Goal: Browse casually

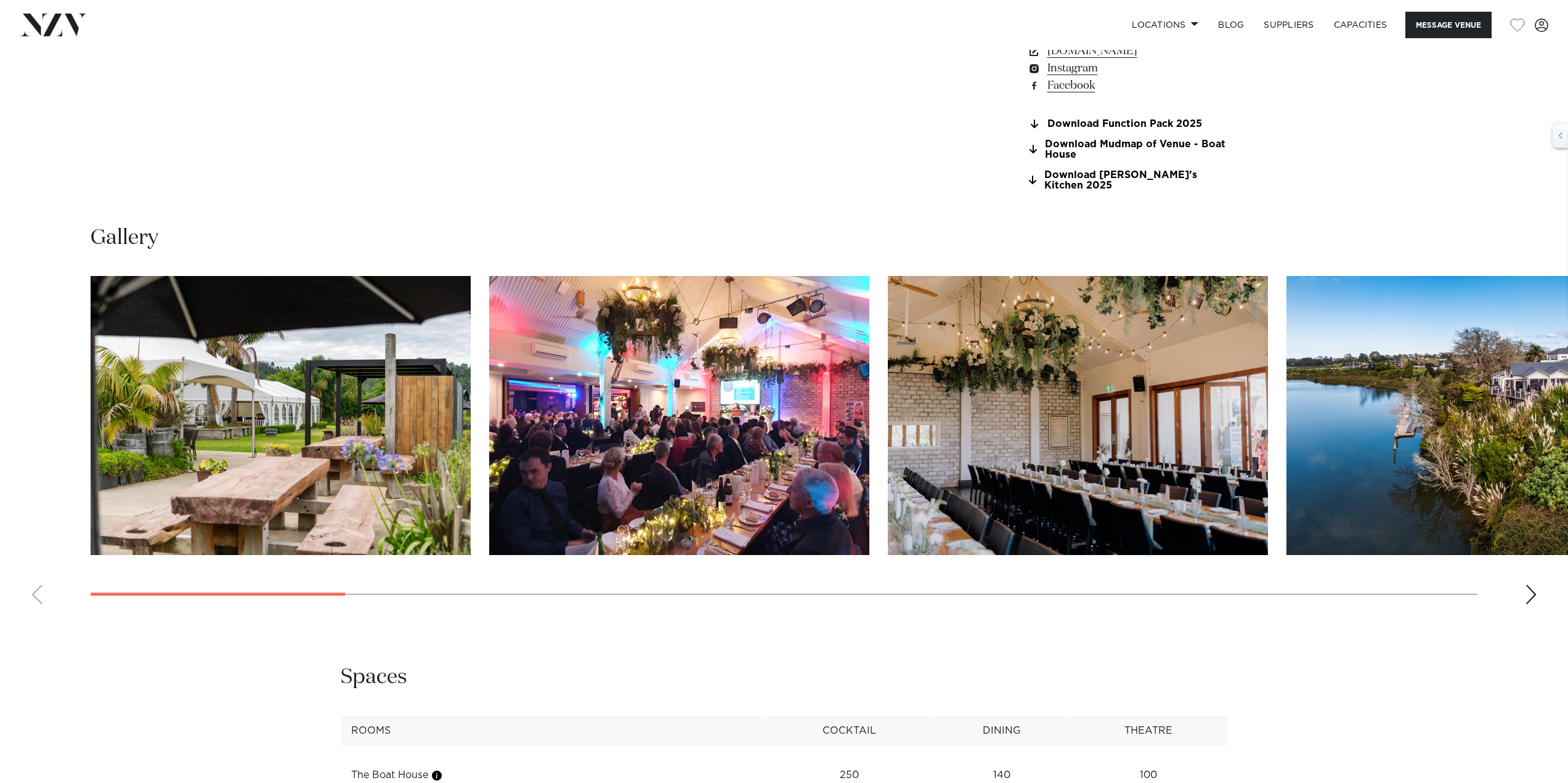
scroll to position [1294, 0]
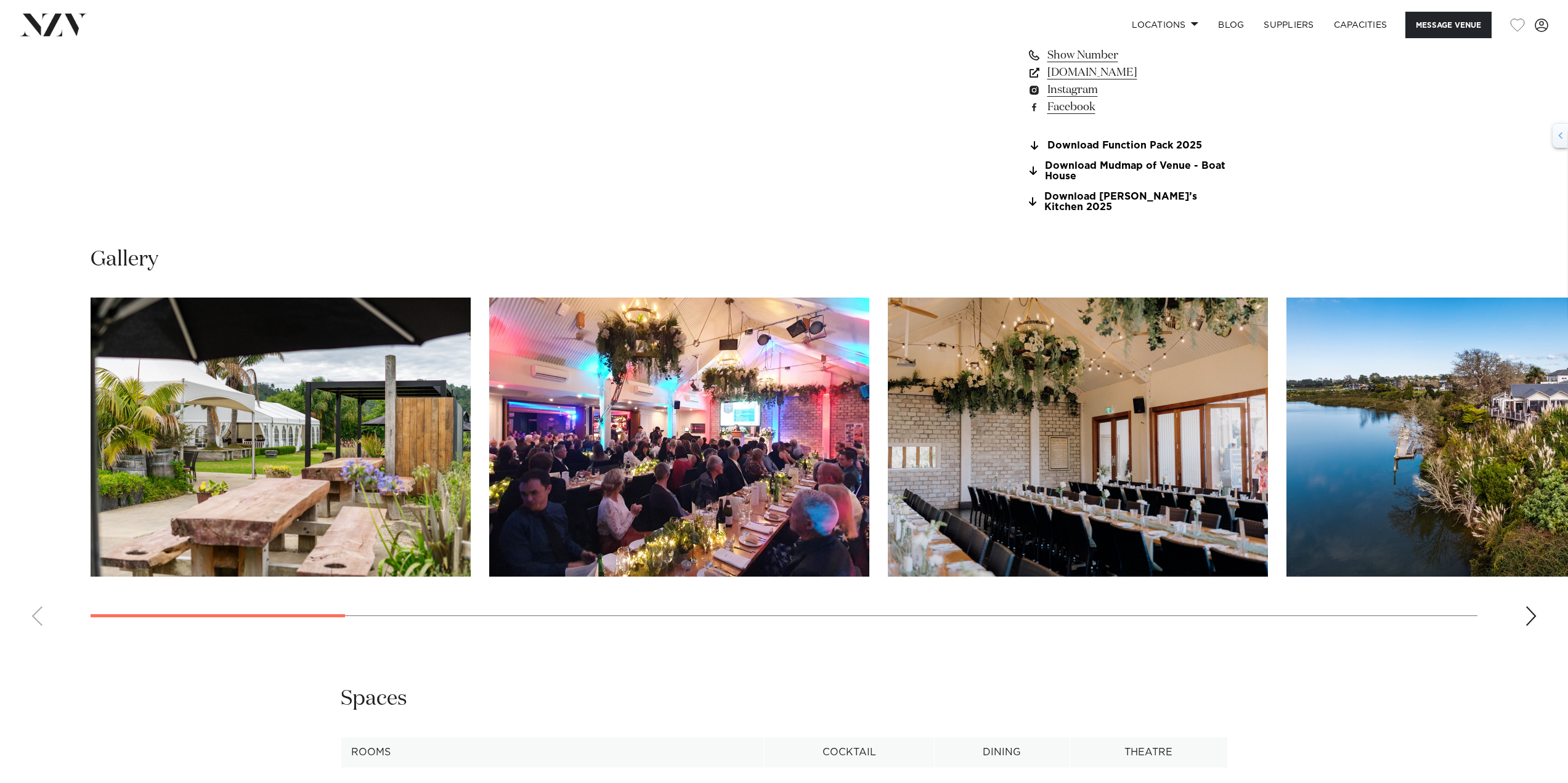
click at [1537, 603] on swiper-container at bounding box center [784, 467] width 1568 height 338
click at [1537, 603] on swiper-container at bounding box center [784, 467] width 1568 height 338
click at [1532, 607] on div "Next slide" at bounding box center [1531, 615] width 13 height 20
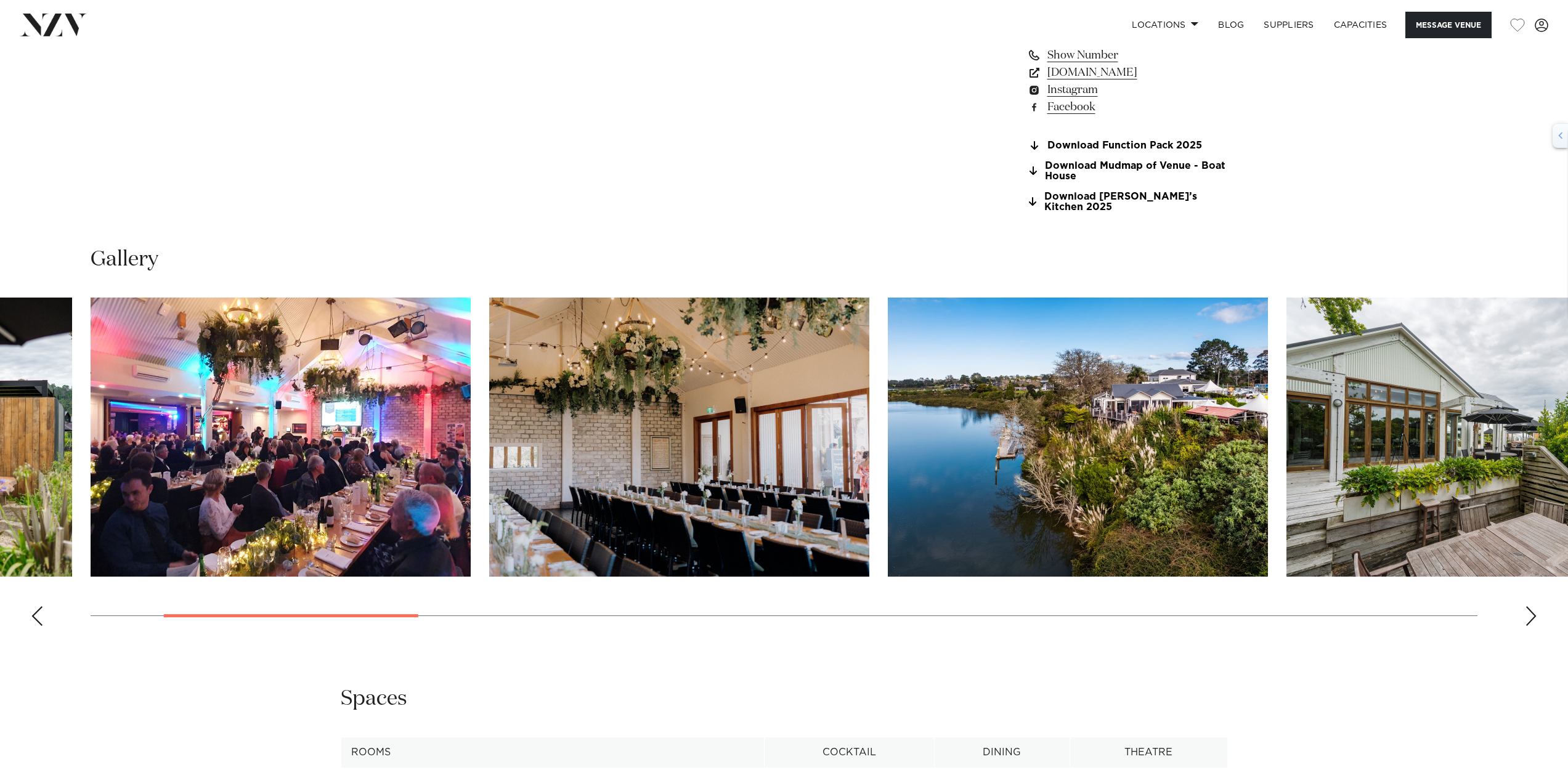
click at [1531, 606] on div "Next slide" at bounding box center [1531, 615] width 13 height 20
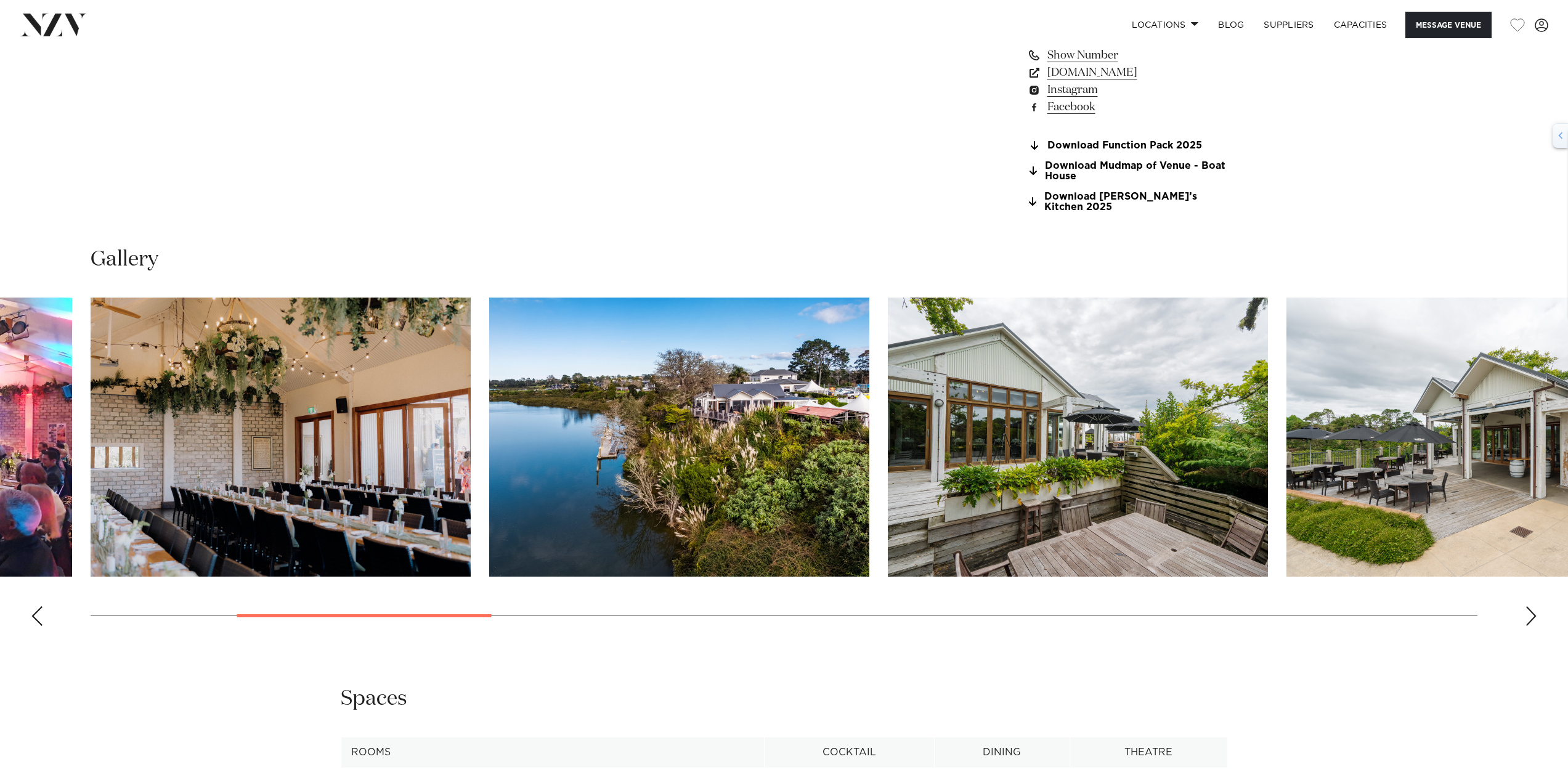
click at [1531, 606] on div "Next slide" at bounding box center [1531, 615] width 13 height 20
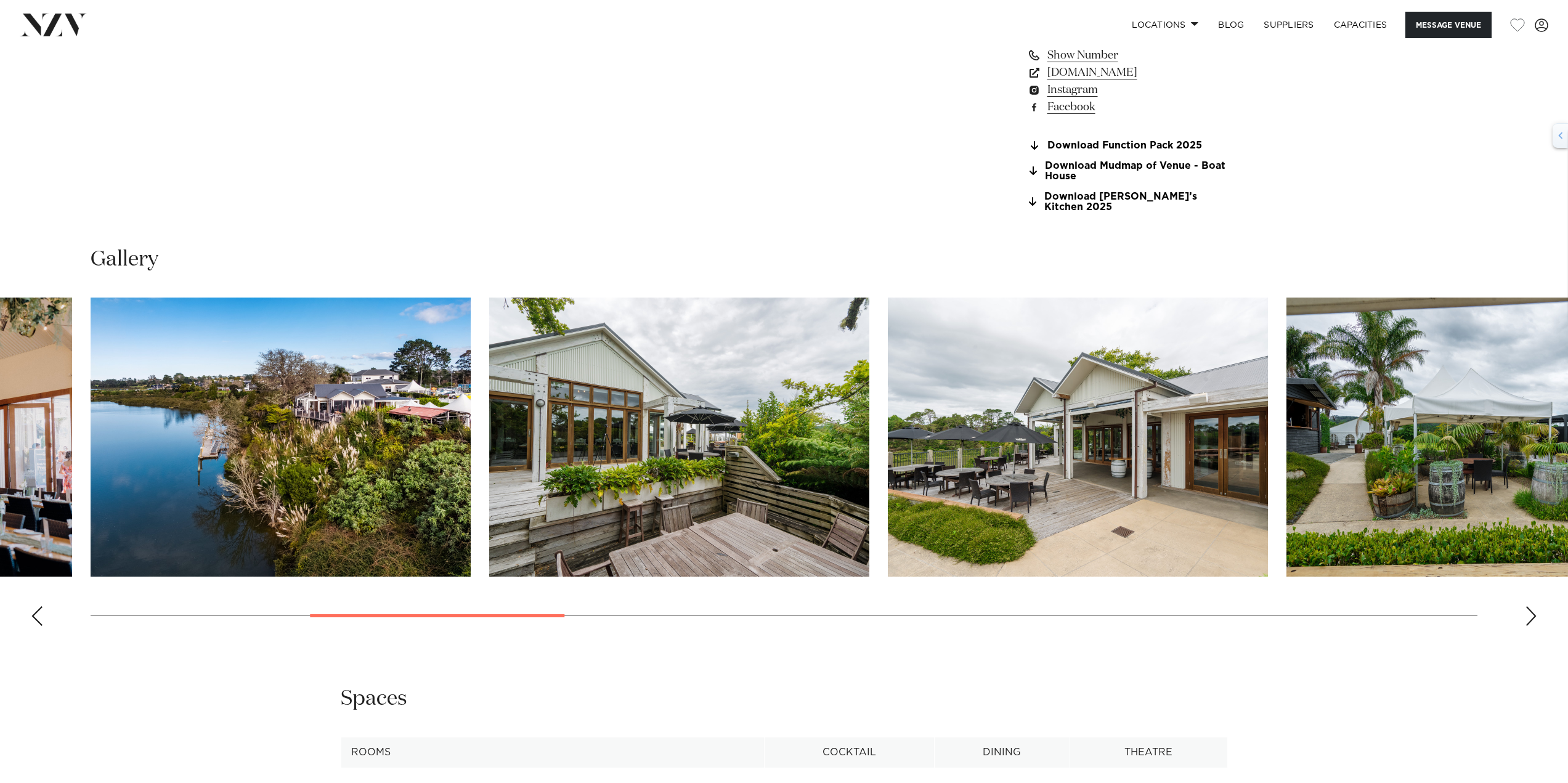
click at [1530, 606] on div "Next slide" at bounding box center [1531, 615] width 13 height 20
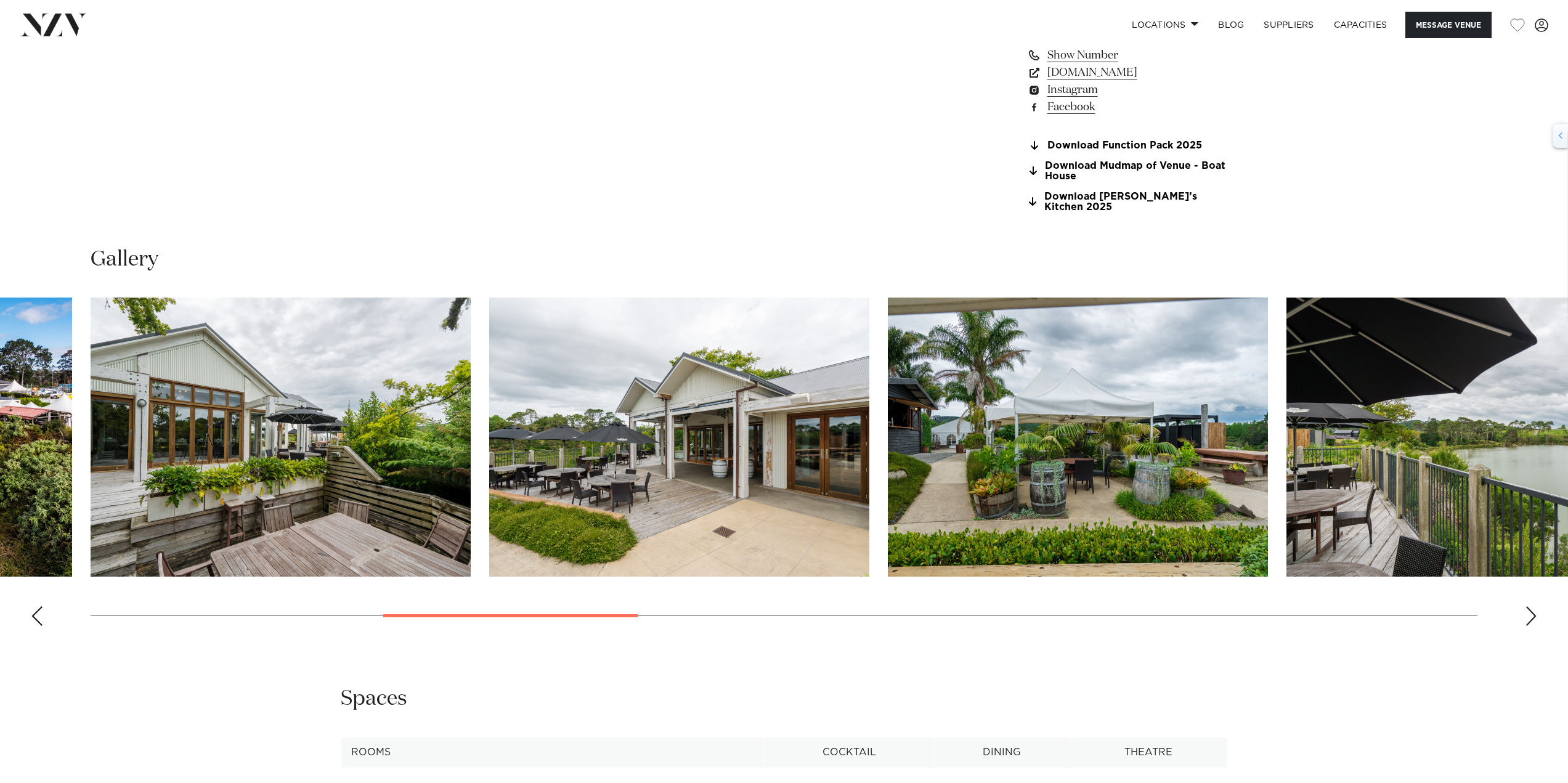
click at [1530, 606] on div "Next slide" at bounding box center [1531, 615] width 13 height 20
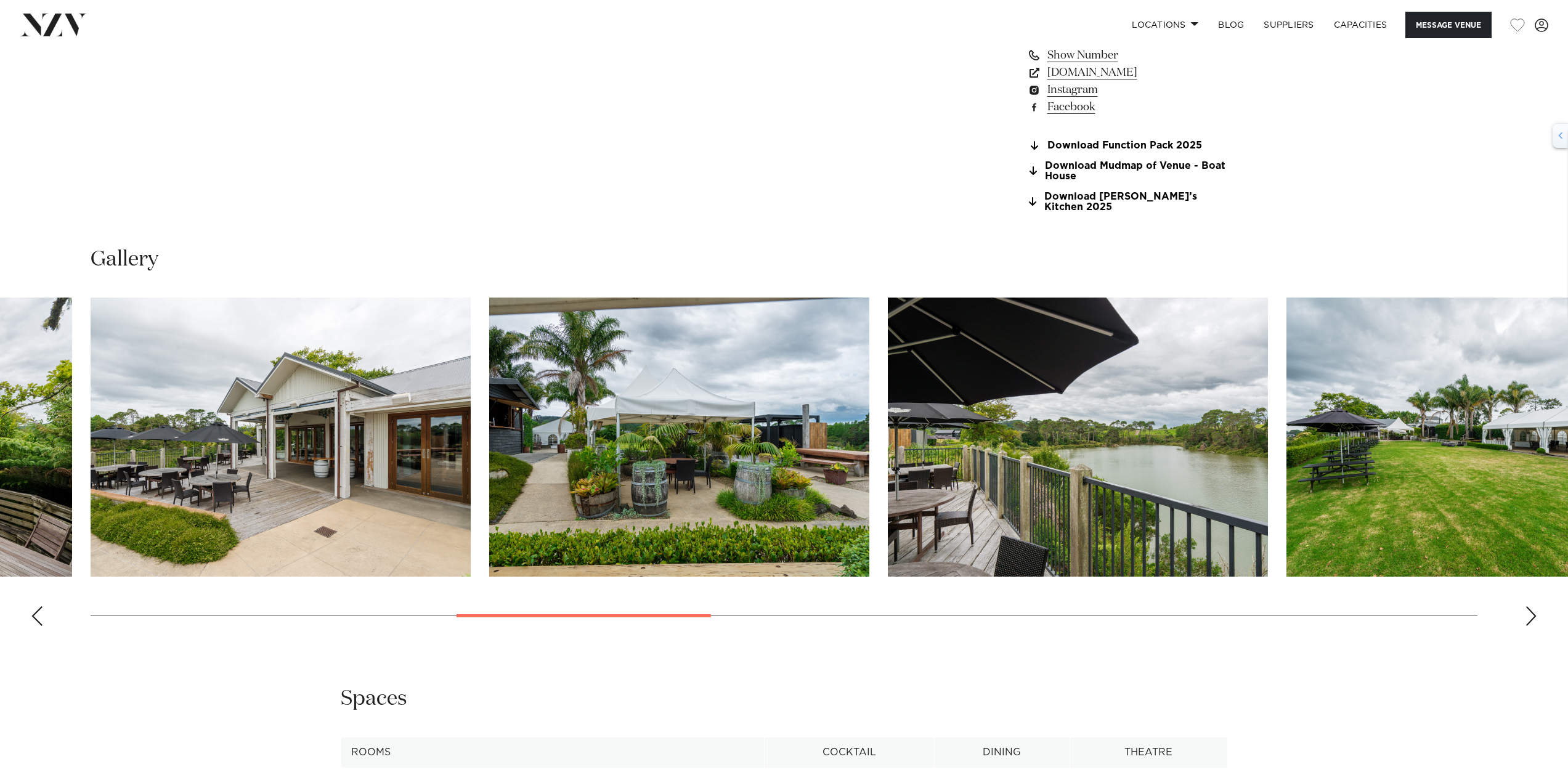
click at [1530, 606] on div "Next slide" at bounding box center [1531, 615] width 13 height 20
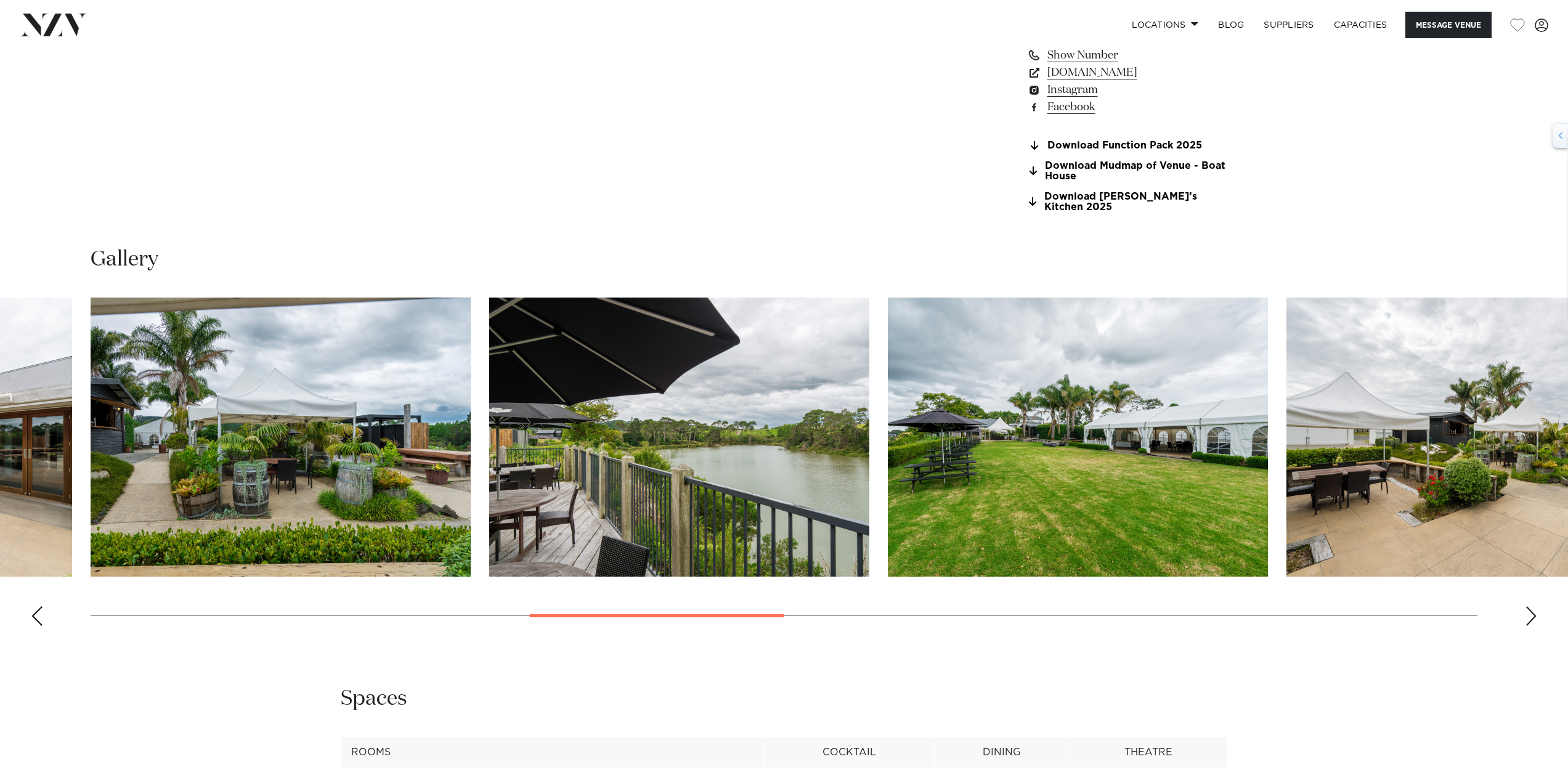
click at [1530, 606] on div "Next slide" at bounding box center [1531, 615] width 13 height 20
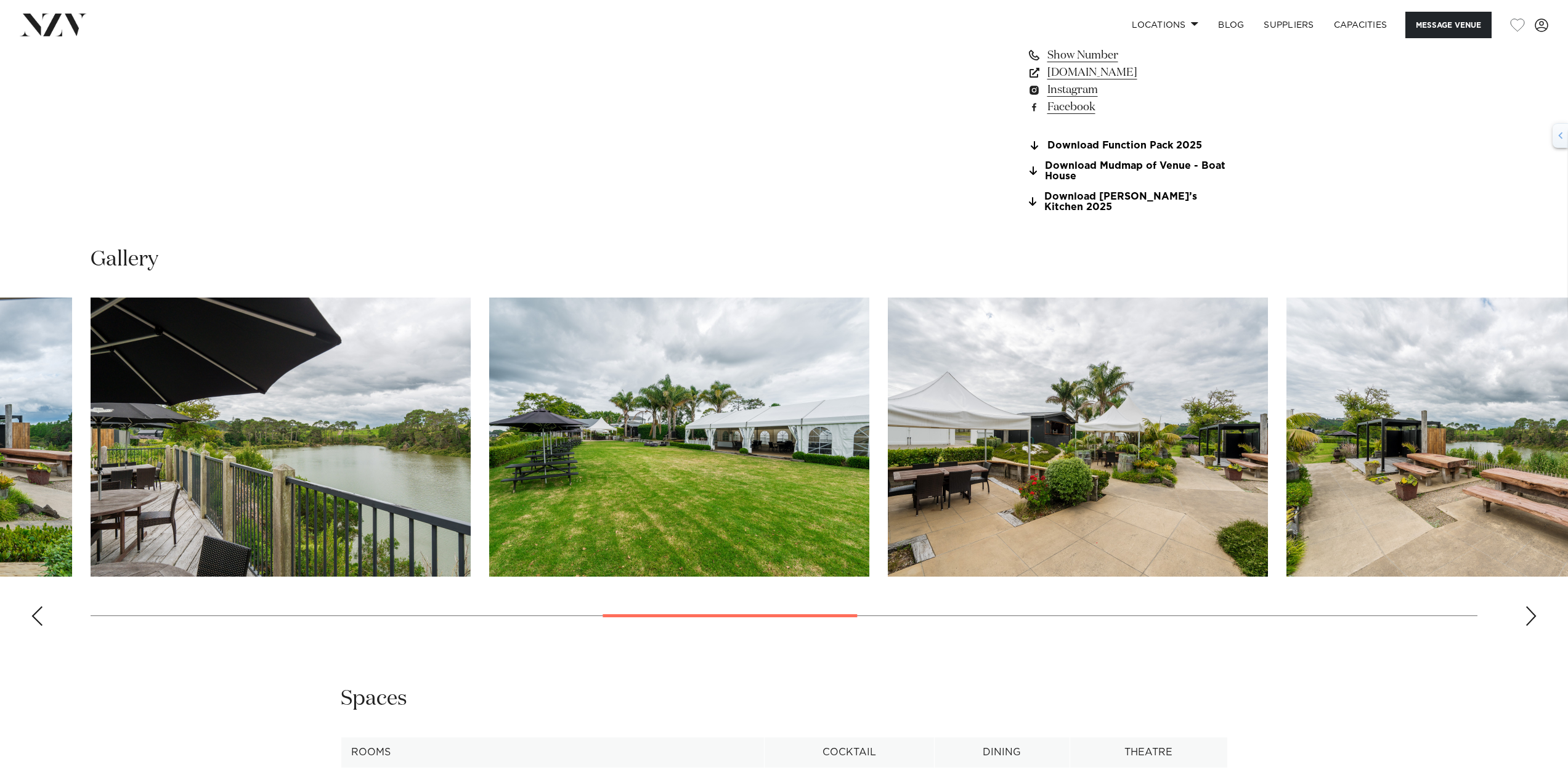
click at [1530, 606] on div "Next slide" at bounding box center [1531, 615] width 13 height 20
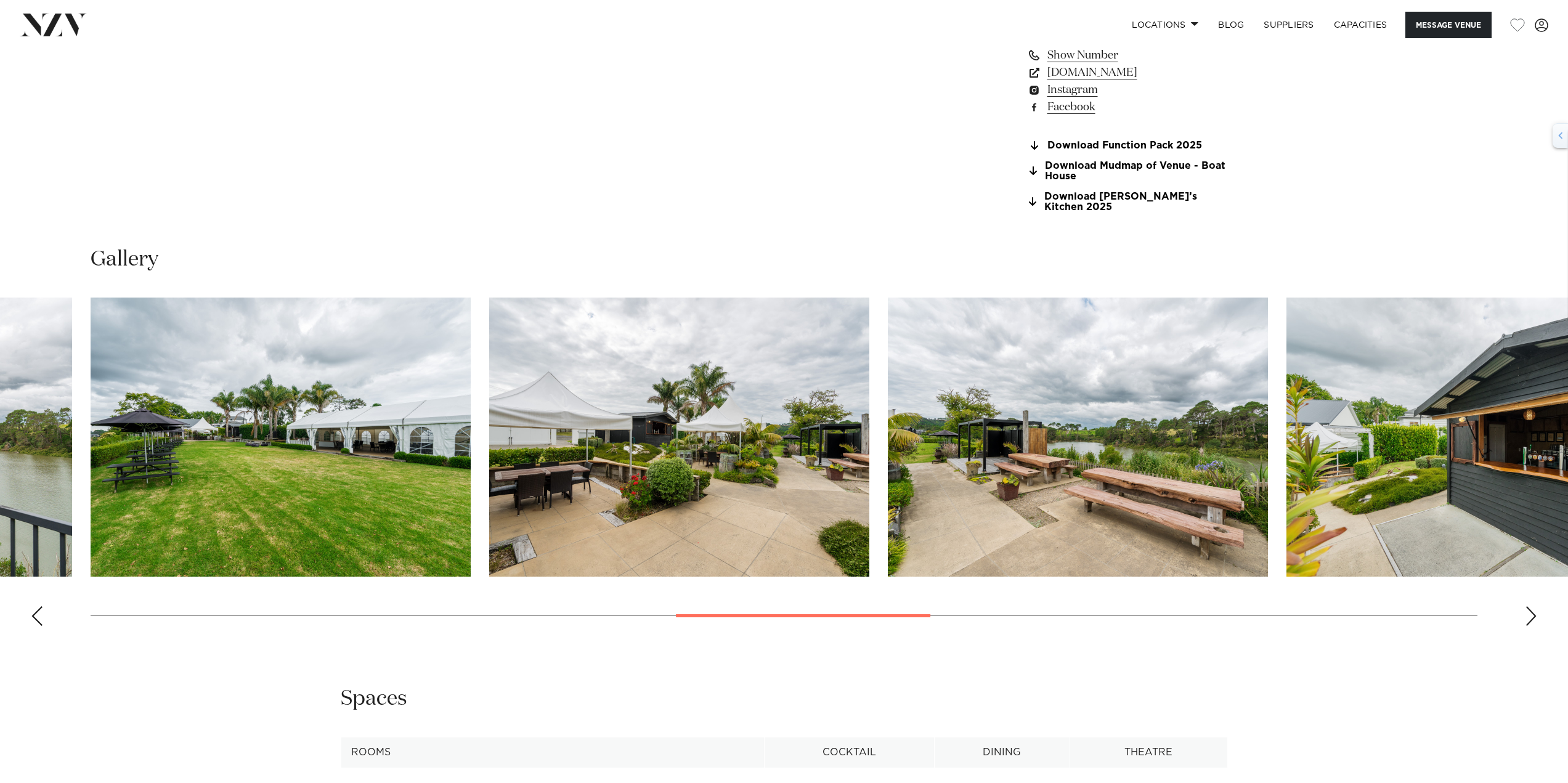
click at [1530, 606] on div "Next slide" at bounding box center [1531, 615] width 13 height 20
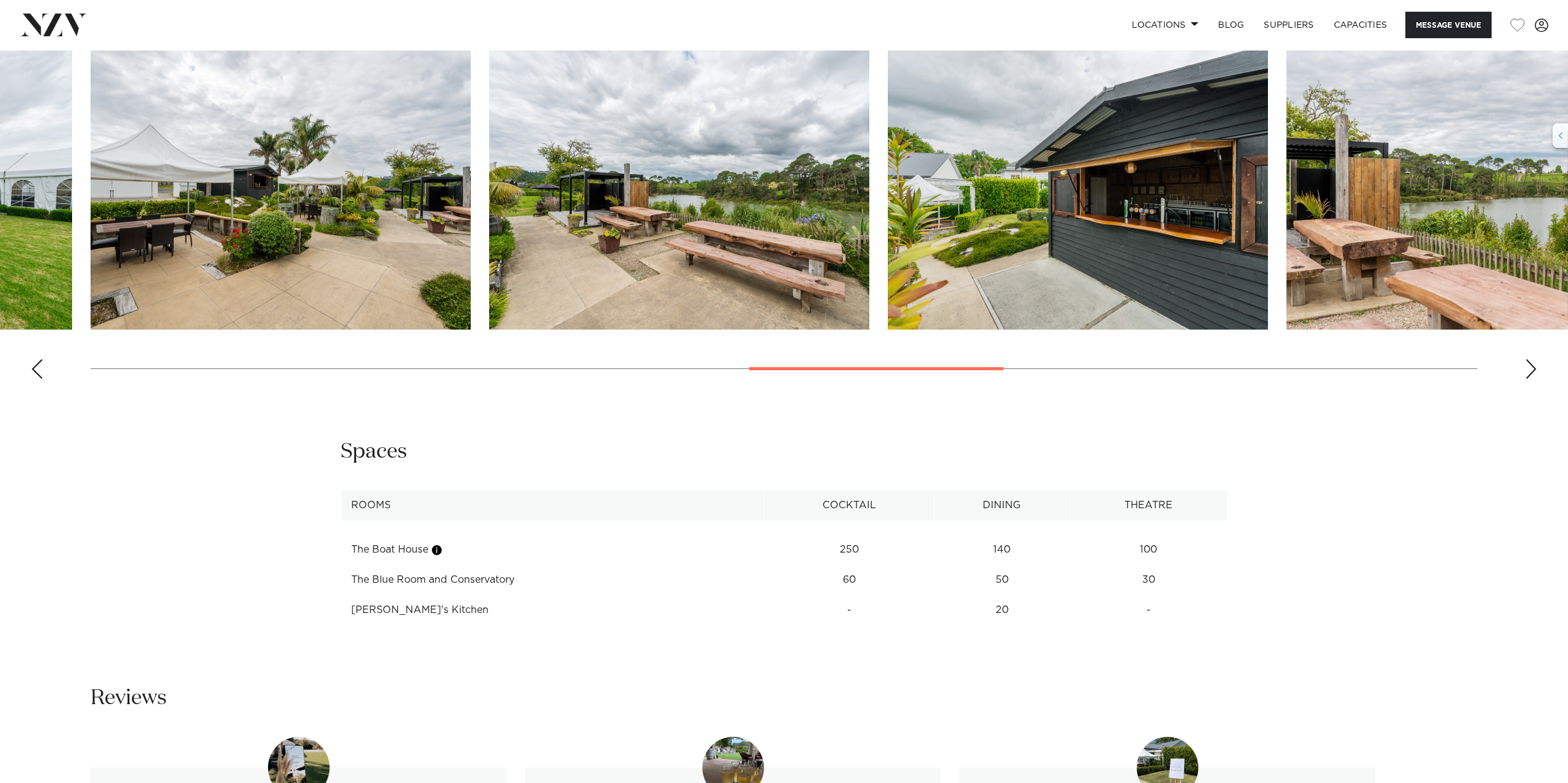
scroll to position [1563, 0]
